Goal: Information Seeking & Learning: Learn about a topic

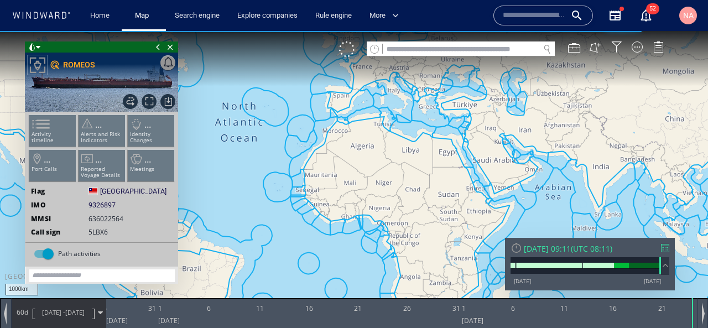
click at [466, 49] on input "text" at bounding box center [461, 49] width 157 height 15
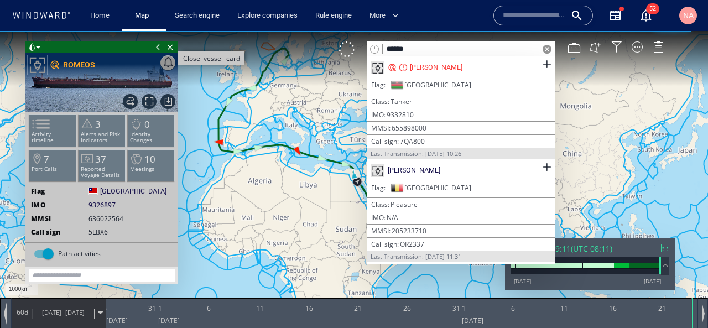
type input "******"
click at [169, 45] on span "Close vessel card" at bounding box center [170, 46] width 12 height 11
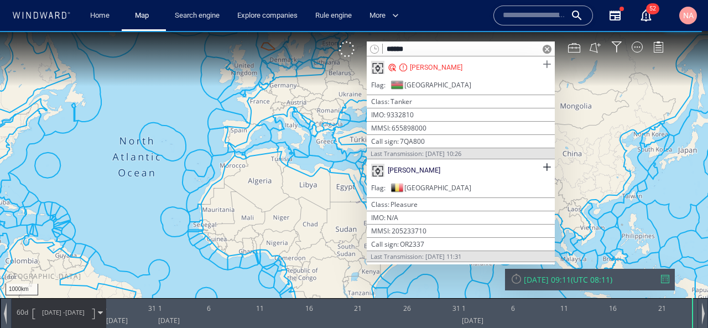
click at [542, 65] on span at bounding box center [547, 65] width 14 height 14
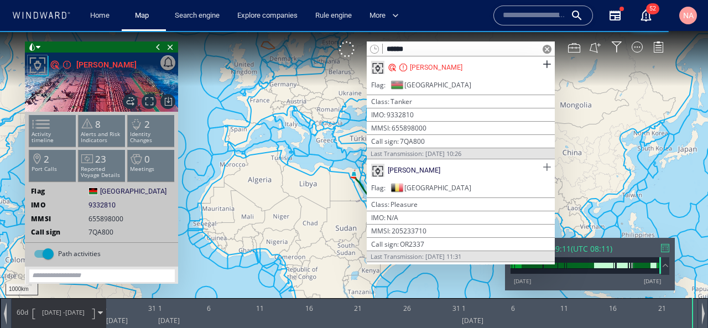
click at [541, 166] on span at bounding box center [547, 167] width 14 height 14
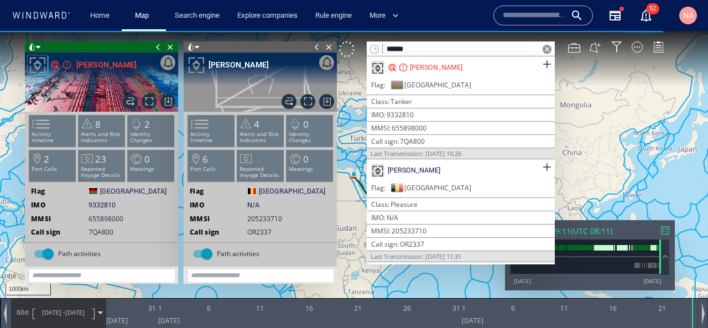
click at [548, 51] on span at bounding box center [547, 49] width 9 height 9
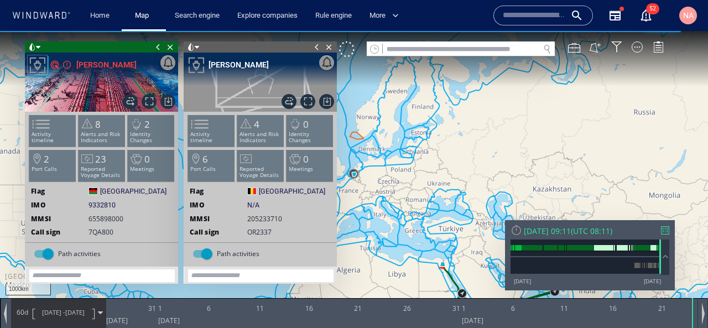
click at [160, 45] on span at bounding box center [158, 46] width 12 height 11
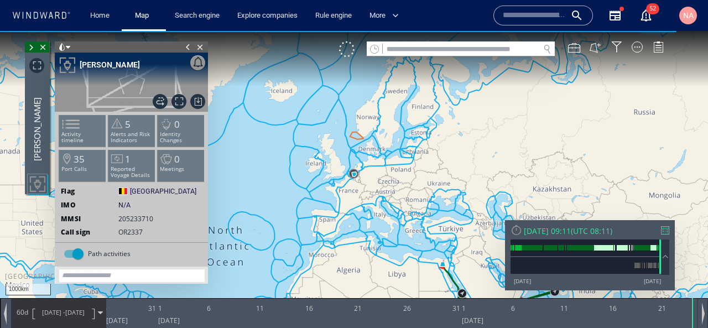
click at [191, 45] on span at bounding box center [188, 46] width 12 height 11
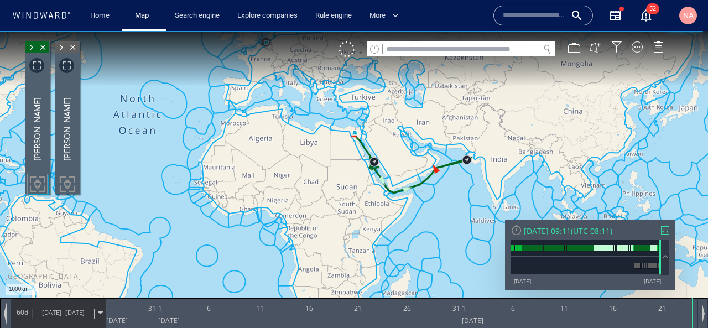
drag, startPoint x: 298, startPoint y: 238, endPoint x: 217, endPoint y: 162, distance: 111.2
click at [217, 162] on canvas "Map" at bounding box center [354, 174] width 708 height 286
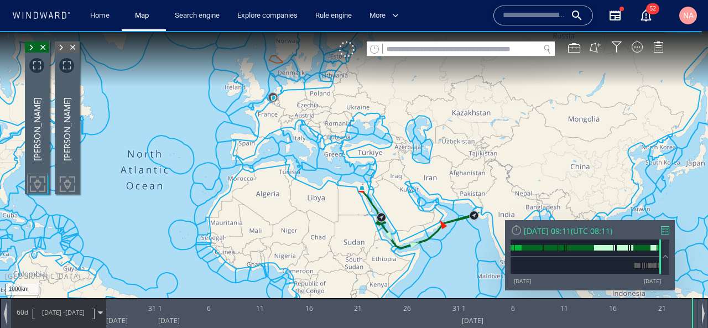
click at [60, 46] on span at bounding box center [61, 47] width 12 height 11
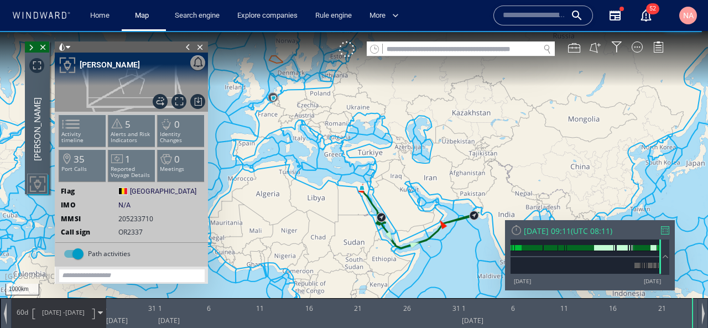
click at [64, 45] on span at bounding box center [62, 46] width 8 height 11
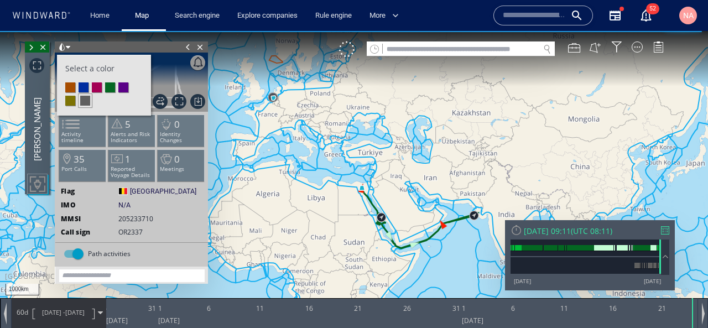
click at [64, 45] on span at bounding box center [62, 46] width 8 height 11
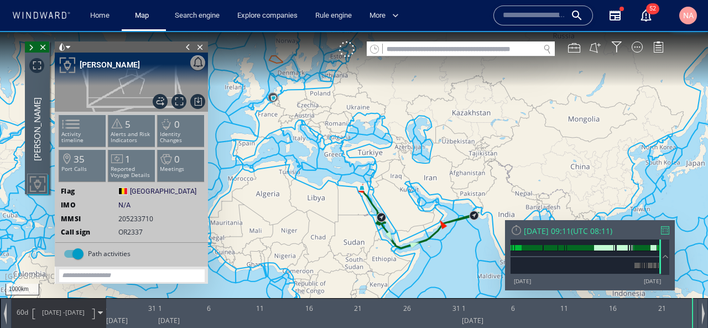
click at [194, 49] on span at bounding box center [188, 46] width 12 height 11
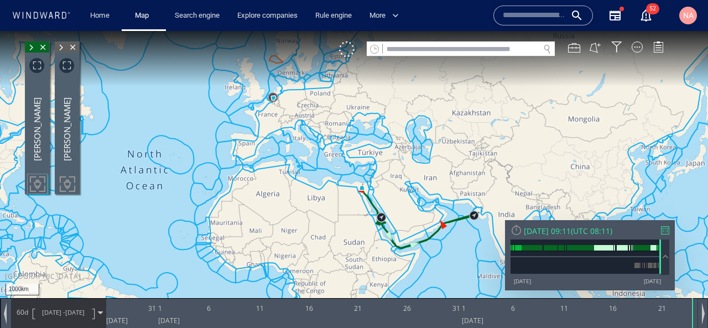
click at [30, 51] on span at bounding box center [31, 47] width 12 height 11
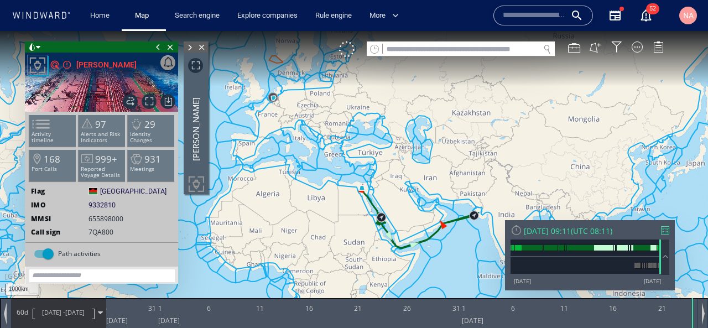
click at [116, 201] on div "IMO 9332810 9332810" at bounding box center [101, 205] width 153 height 10
click at [113, 204] on span "9332810" at bounding box center [102, 205] width 27 height 10
copy span "9332810"
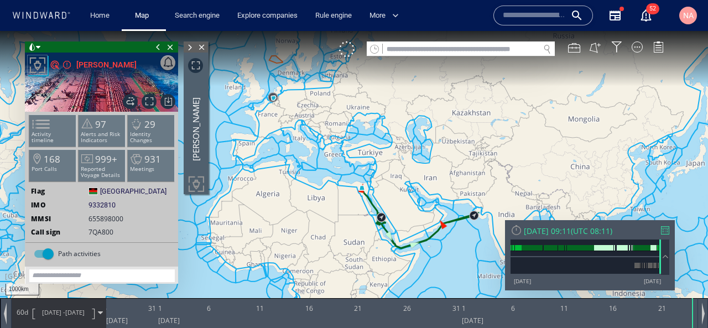
click at [427, 50] on input "text" at bounding box center [461, 49] width 157 height 15
paste input "*******"
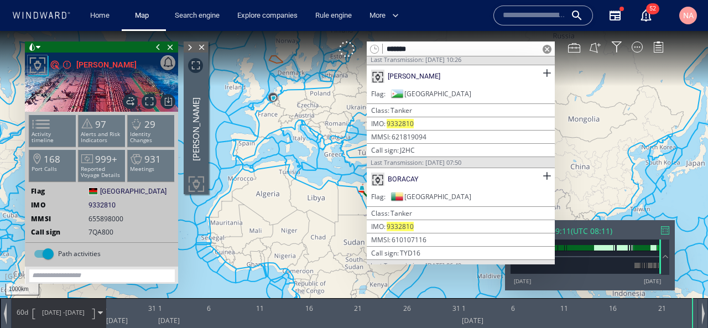
scroll to position [97, 0]
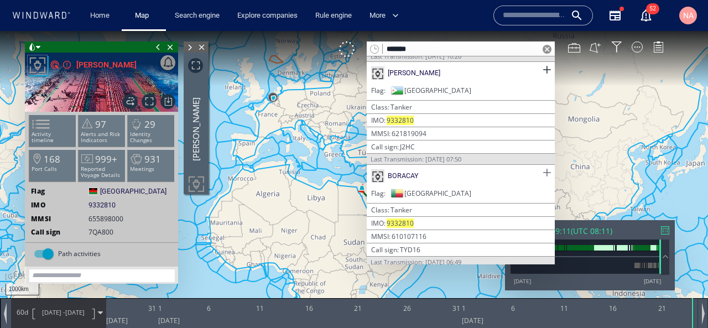
type input "*******"
click at [542, 170] on span at bounding box center [547, 173] width 14 height 14
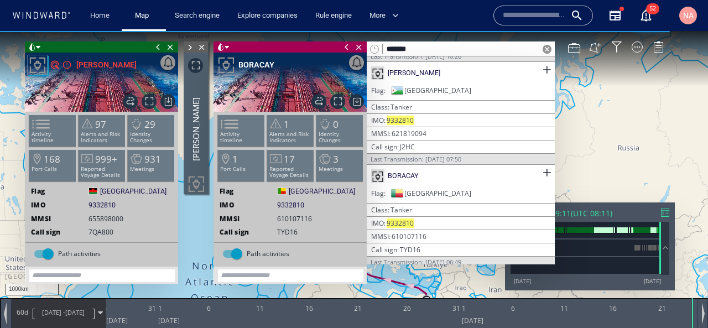
click at [157, 47] on span at bounding box center [158, 46] width 12 height 11
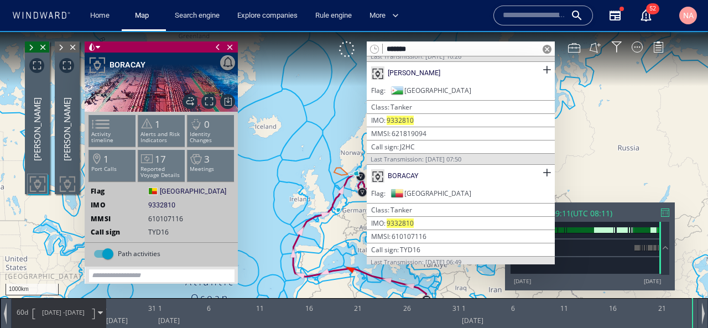
click at [217, 47] on span at bounding box center [218, 46] width 12 height 11
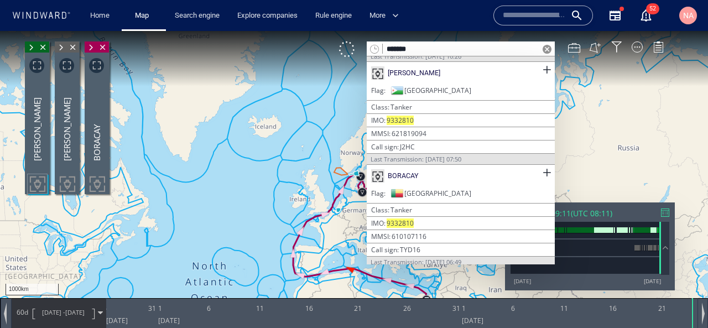
click at [548, 51] on span at bounding box center [547, 49] width 9 height 9
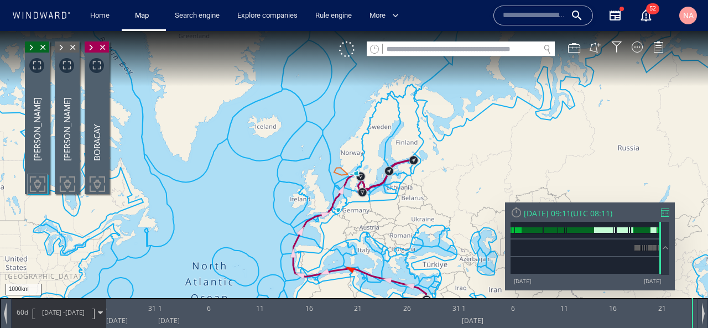
drag, startPoint x: 413, startPoint y: 205, endPoint x: 419, endPoint y: 97, distance: 107.5
click at [419, 97] on canvas "Map" at bounding box center [354, 174] width 708 height 286
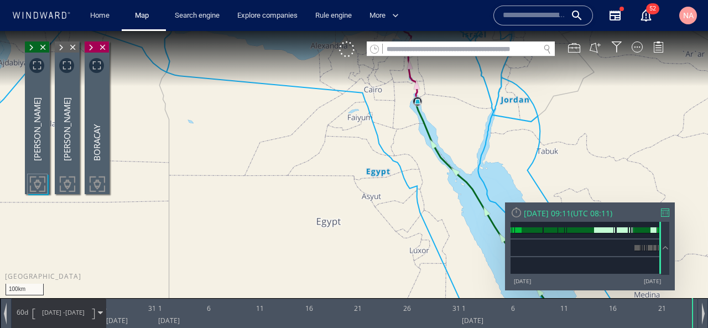
drag, startPoint x: 418, startPoint y: 141, endPoint x: 418, endPoint y: 231, distance: 90.2
click at [418, 231] on canvas "Map" at bounding box center [354, 174] width 708 height 286
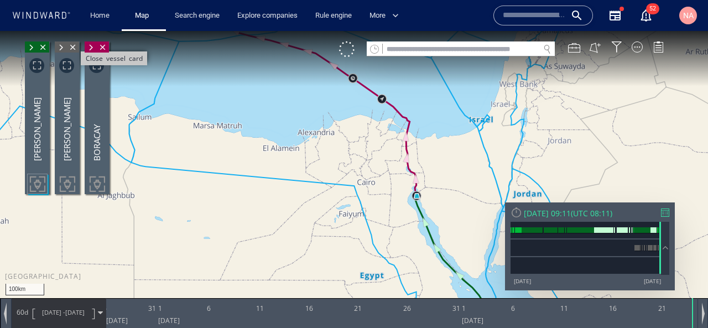
click at [72, 46] on span "Close vessel card" at bounding box center [73, 46] width 12 height 11
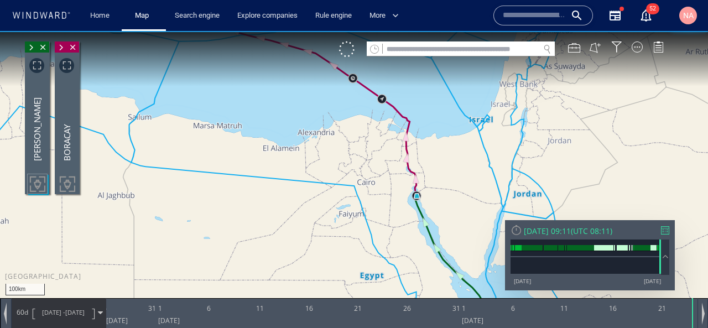
drag, startPoint x: 251, startPoint y: 82, endPoint x: 253, endPoint y: 145, distance: 62.5
click at [253, 139] on canvas "Map" at bounding box center [354, 174] width 708 height 286
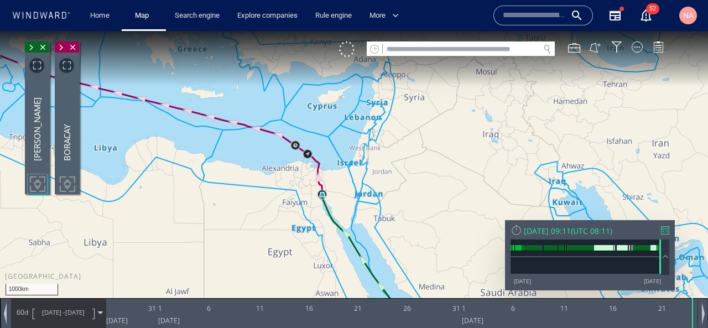
drag, startPoint x: 246, startPoint y: 155, endPoint x: 288, endPoint y: 186, distance: 52.7
click at [286, 183] on canvas "Map" at bounding box center [354, 174] width 708 height 286
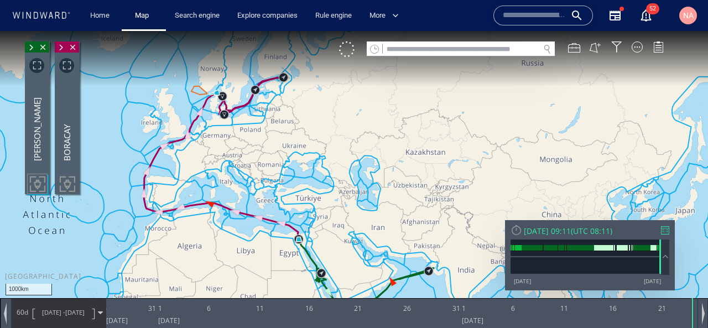
drag, startPoint x: 292, startPoint y: 98, endPoint x: 279, endPoint y: 155, distance: 59.1
click at [279, 155] on canvas "Map" at bounding box center [354, 174] width 708 height 286
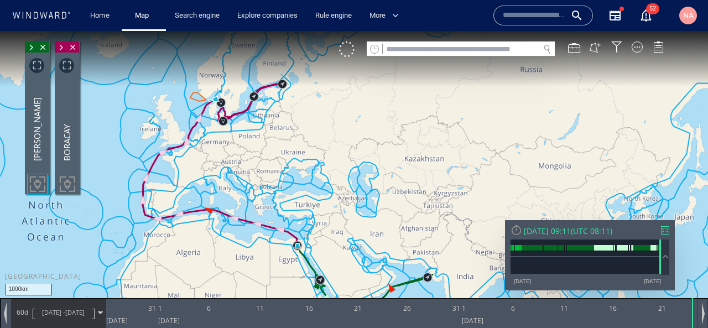
click at [64, 40] on canvas "Map" at bounding box center [354, 174] width 708 height 286
click at [64, 45] on span at bounding box center [61, 47] width 12 height 11
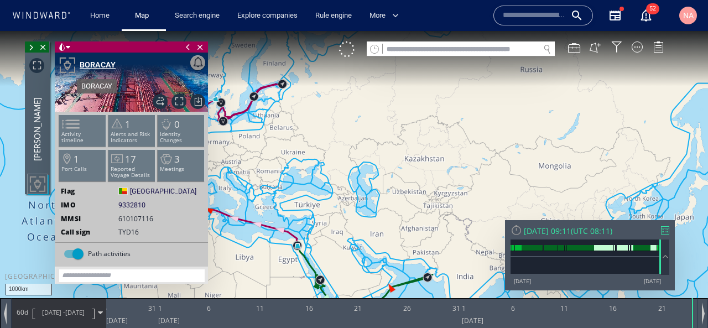
click at [89, 58] on div "BORACAY" at bounding box center [98, 64] width 36 height 13
click at [30, 50] on span at bounding box center [31, 47] width 12 height 11
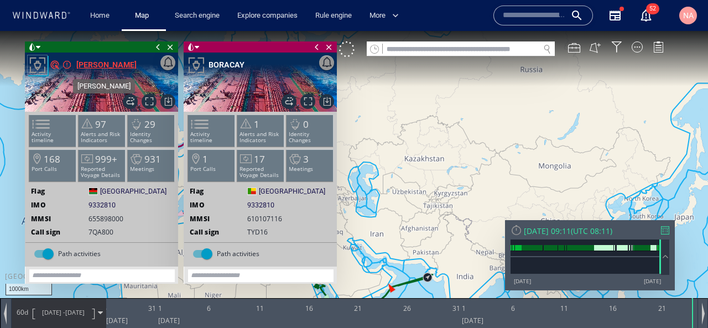
click at [97, 67] on div "[PERSON_NAME]" at bounding box center [106, 64] width 60 height 13
click at [43, 62] on div at bounding box center [37, 64] width 19 height 19
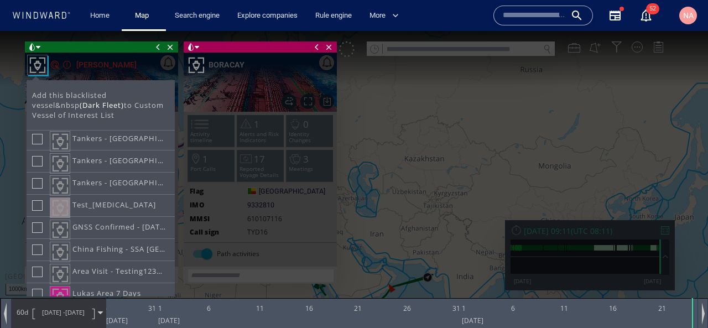
scroll to position [1032, 0]
